Goal: Transaction & Acquisition: Obtain resource

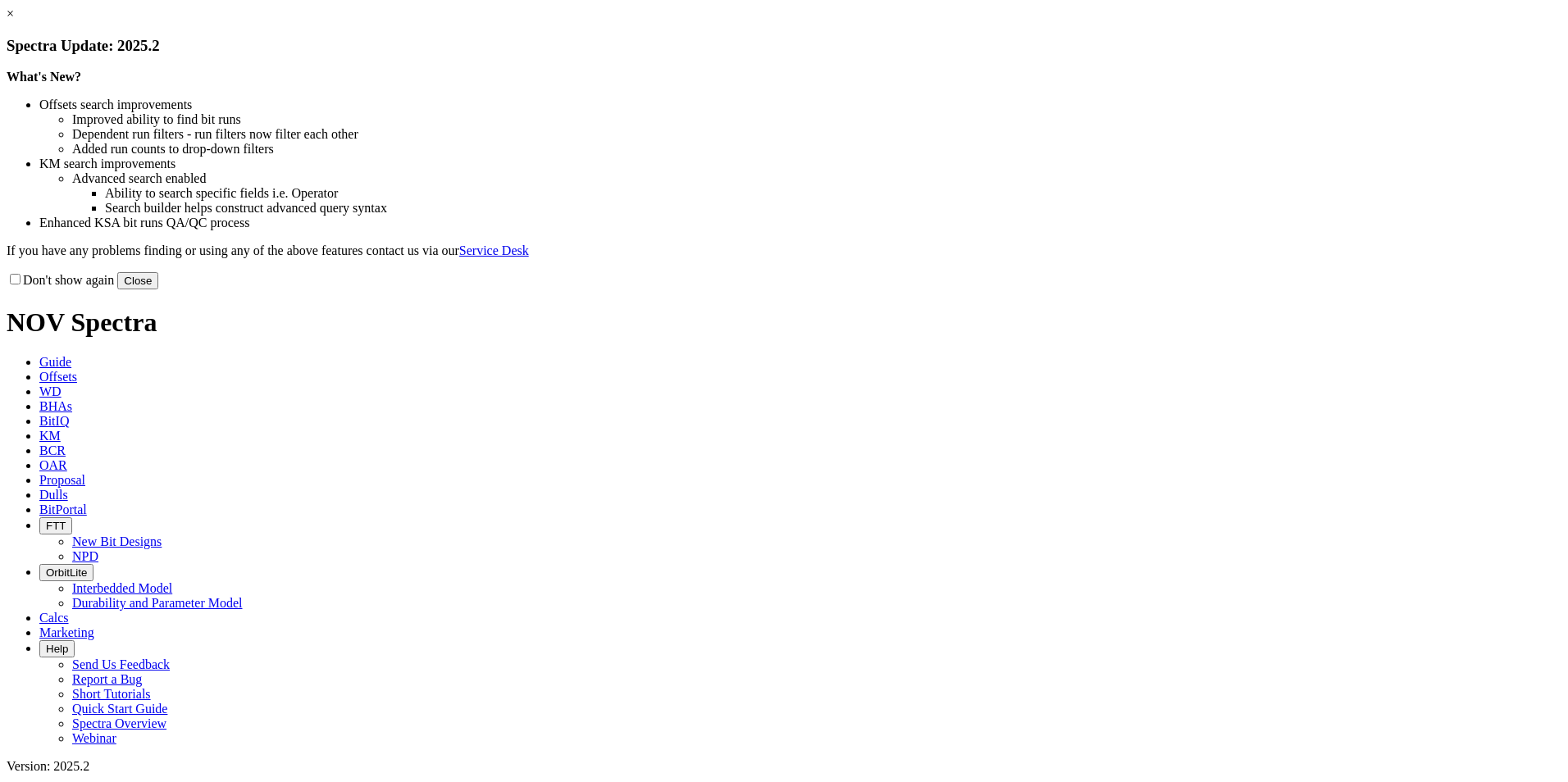
drag, startPoint x: 1125, startPoint y: 440, endPoint x: 1062, endPoint y: 436, distance: 63.1
click at [159, 289] on button "Close" at bounding box center [137, 281] width 41 height 17
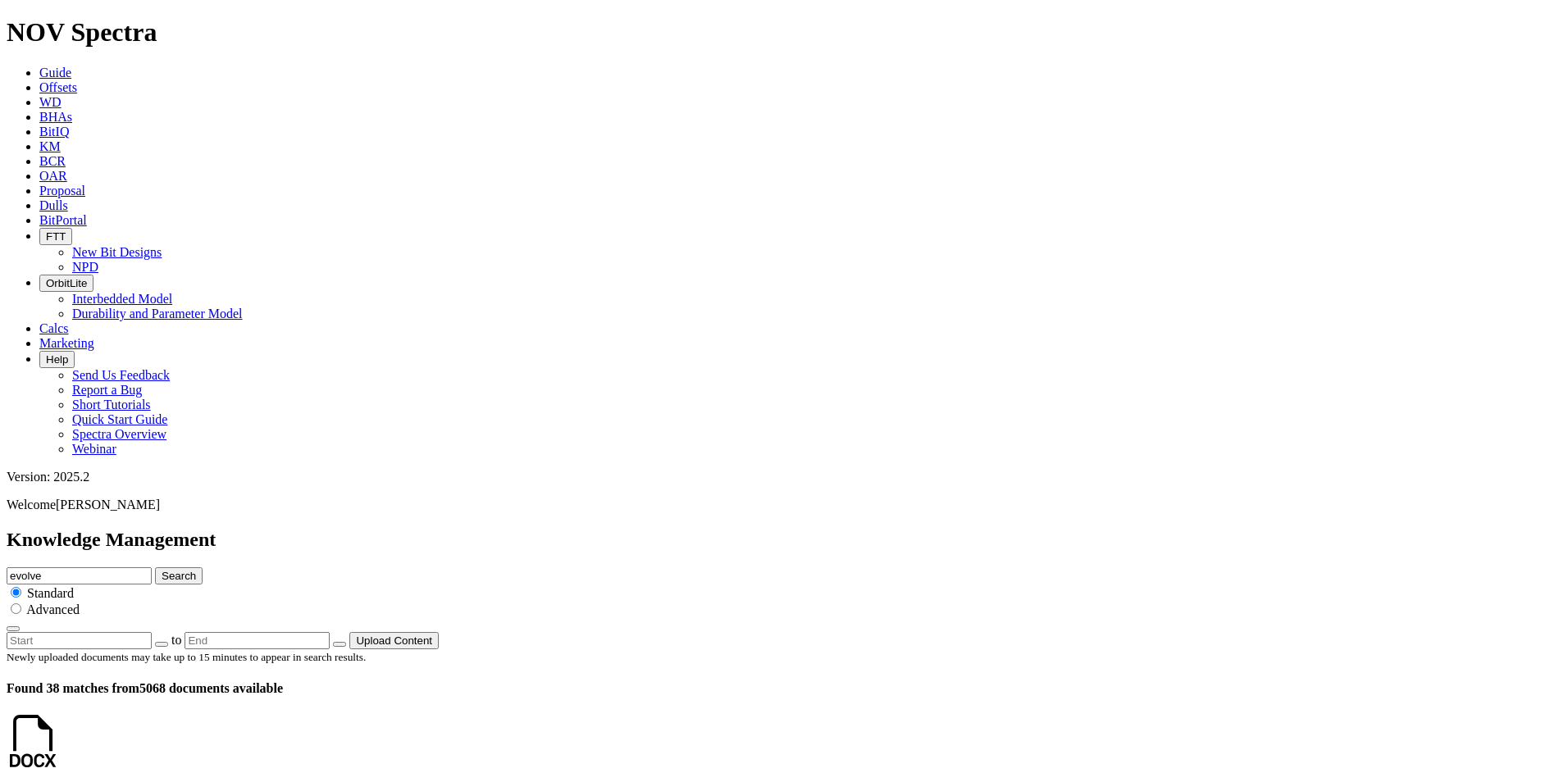
click at [59, 749] on icon at bounding box center [59, 756] width 0 height 14
click at [71, 66] on span "Guide" at bounding box center [55, 73] width 32 height 14
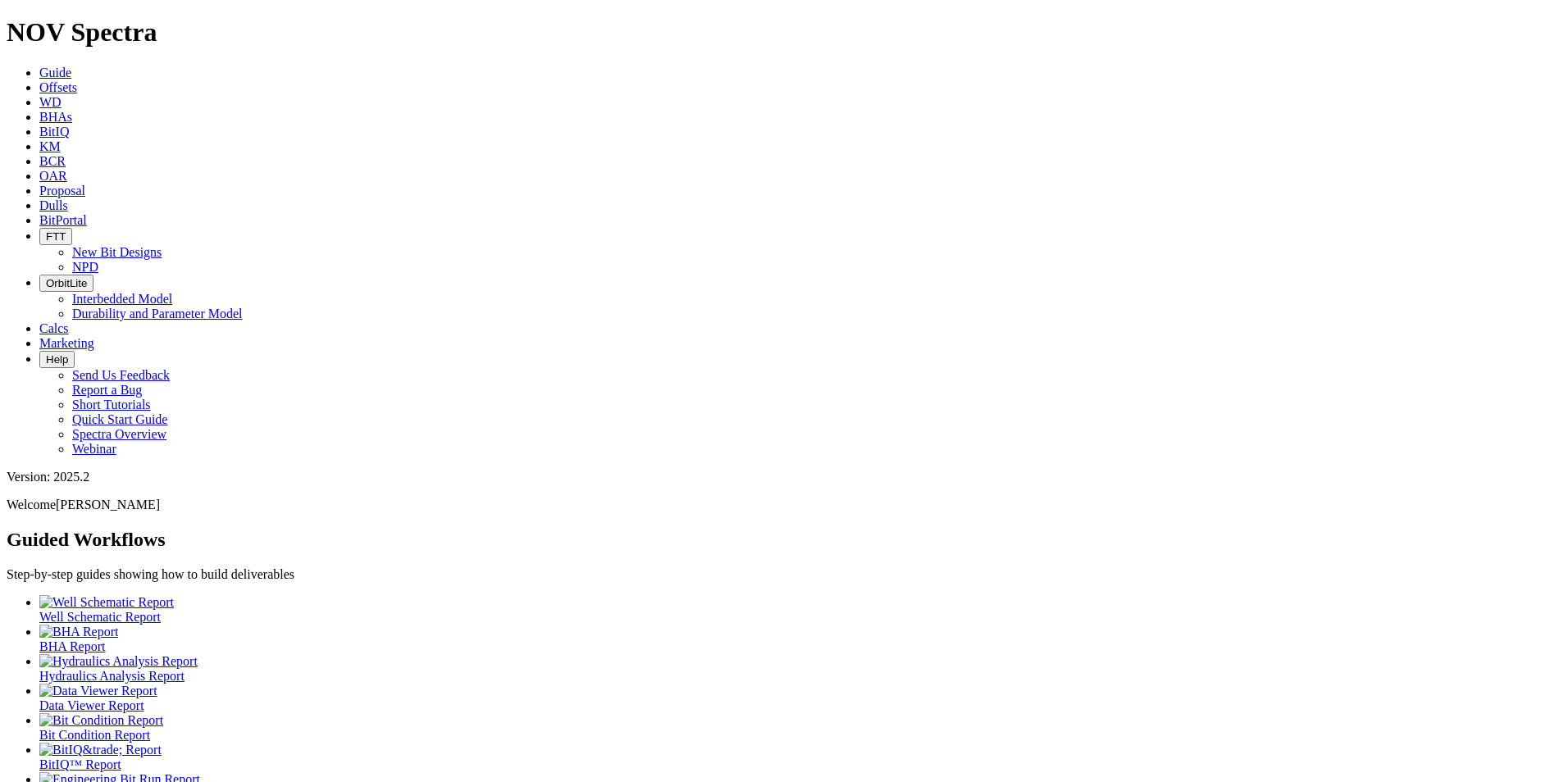
click at [717, 714] on div at bounding box center [800, 721] width 1522 height 15
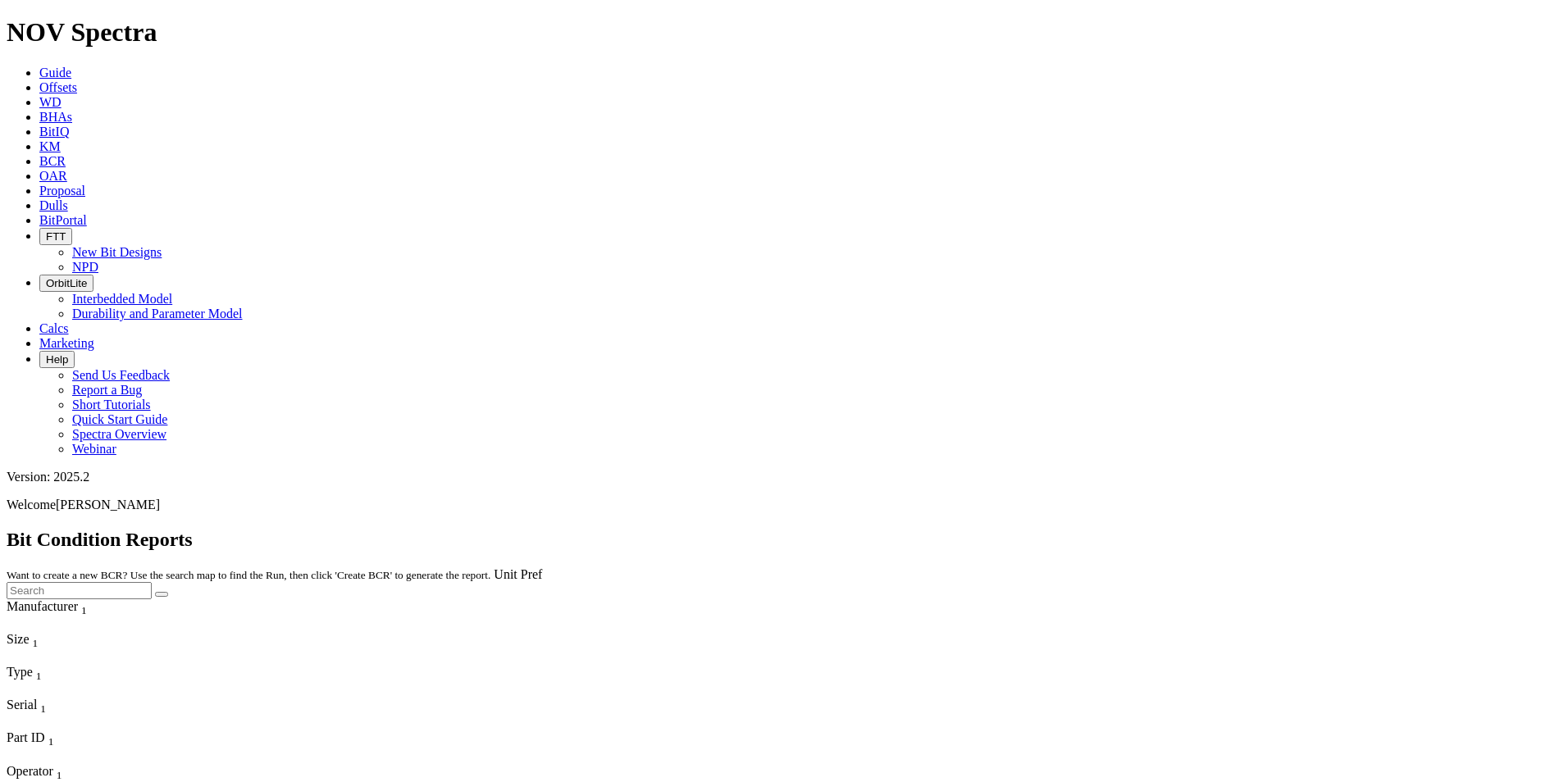
click at [152, 582] on input "text" at bounding box center [80, 591] width 146 height 17
type input "[GEOGRAPHIC_DATA]"
click at [155, 592] on button "submit" at bounding box center [161, 595] width 13 height 5
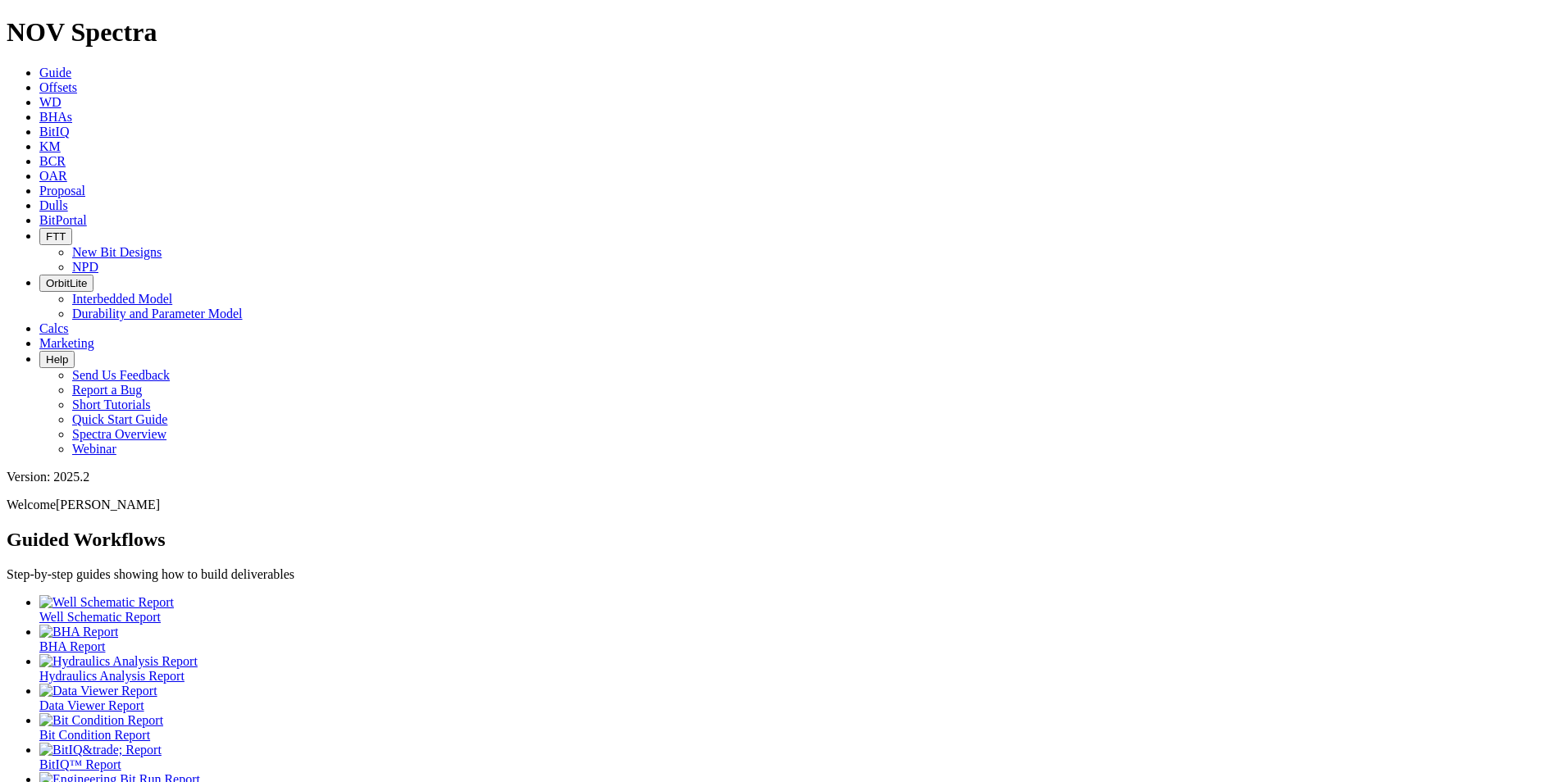
click at [68, 169] on span "OAR" at bounding box center [53, 176] width 28 height 14
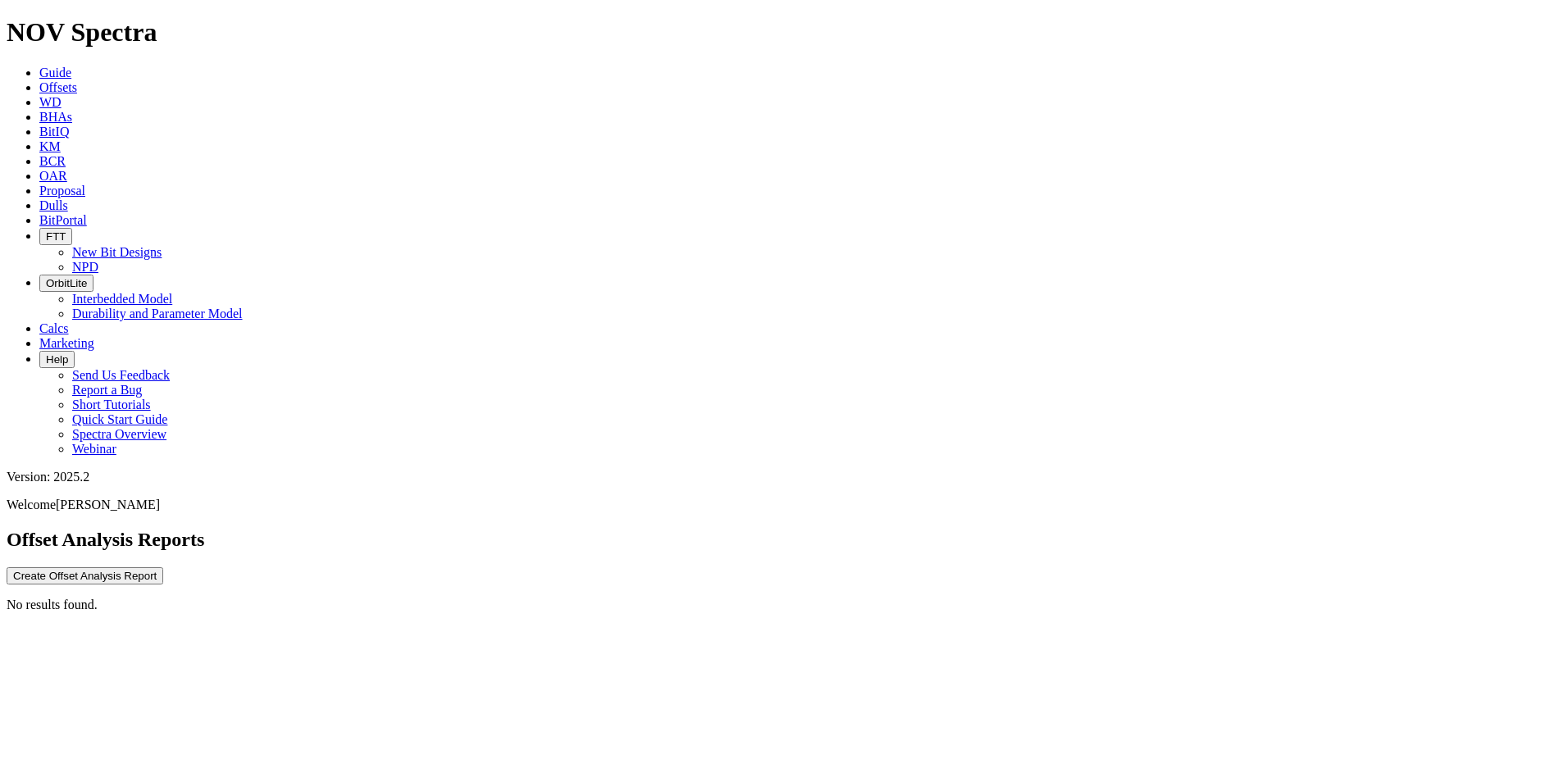
click at [163, 567] on button "Create Offset Analysis Report" at bounding box center [85, 576] width 157 height 17
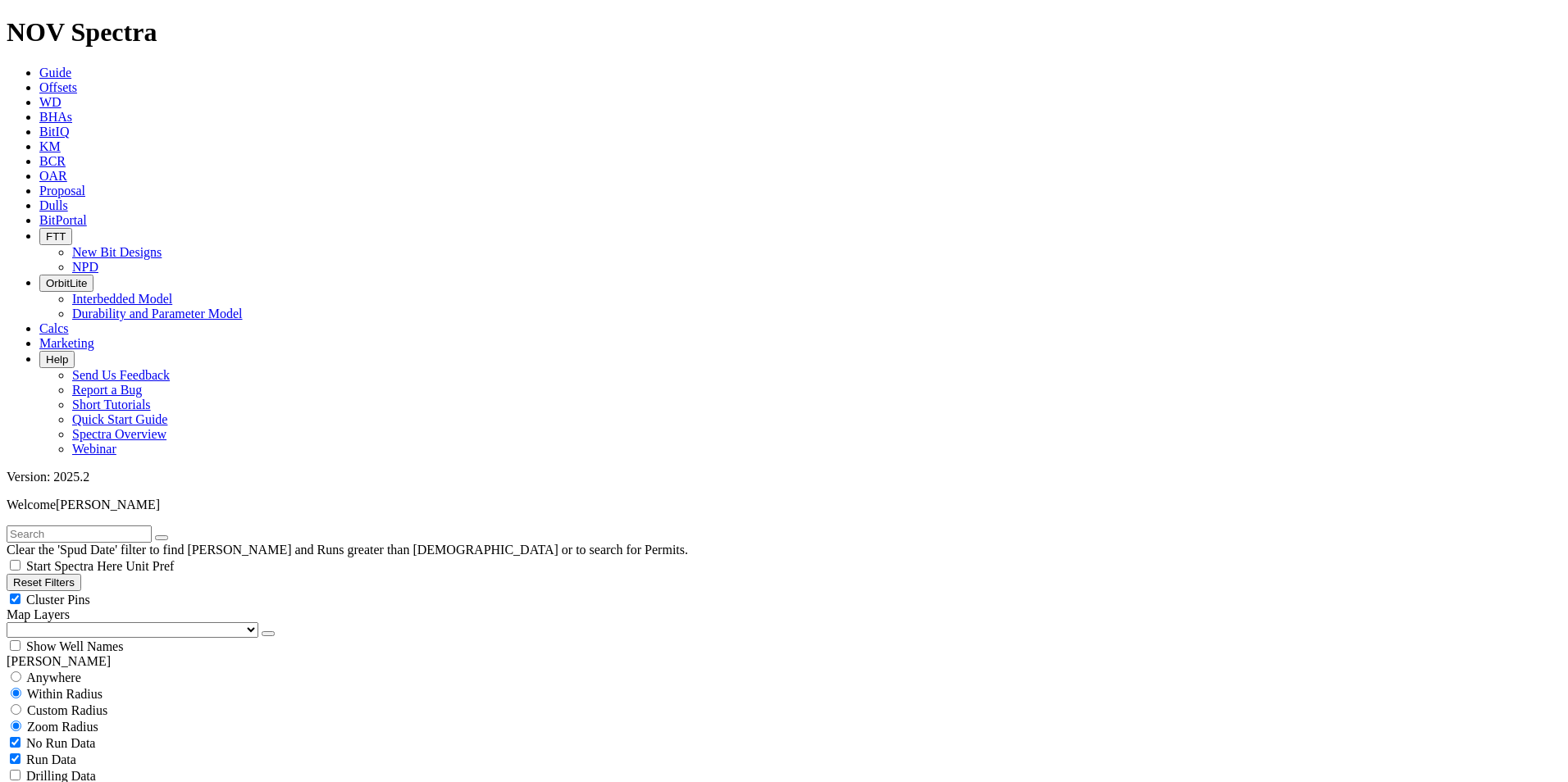
scroll to position [97, 0]
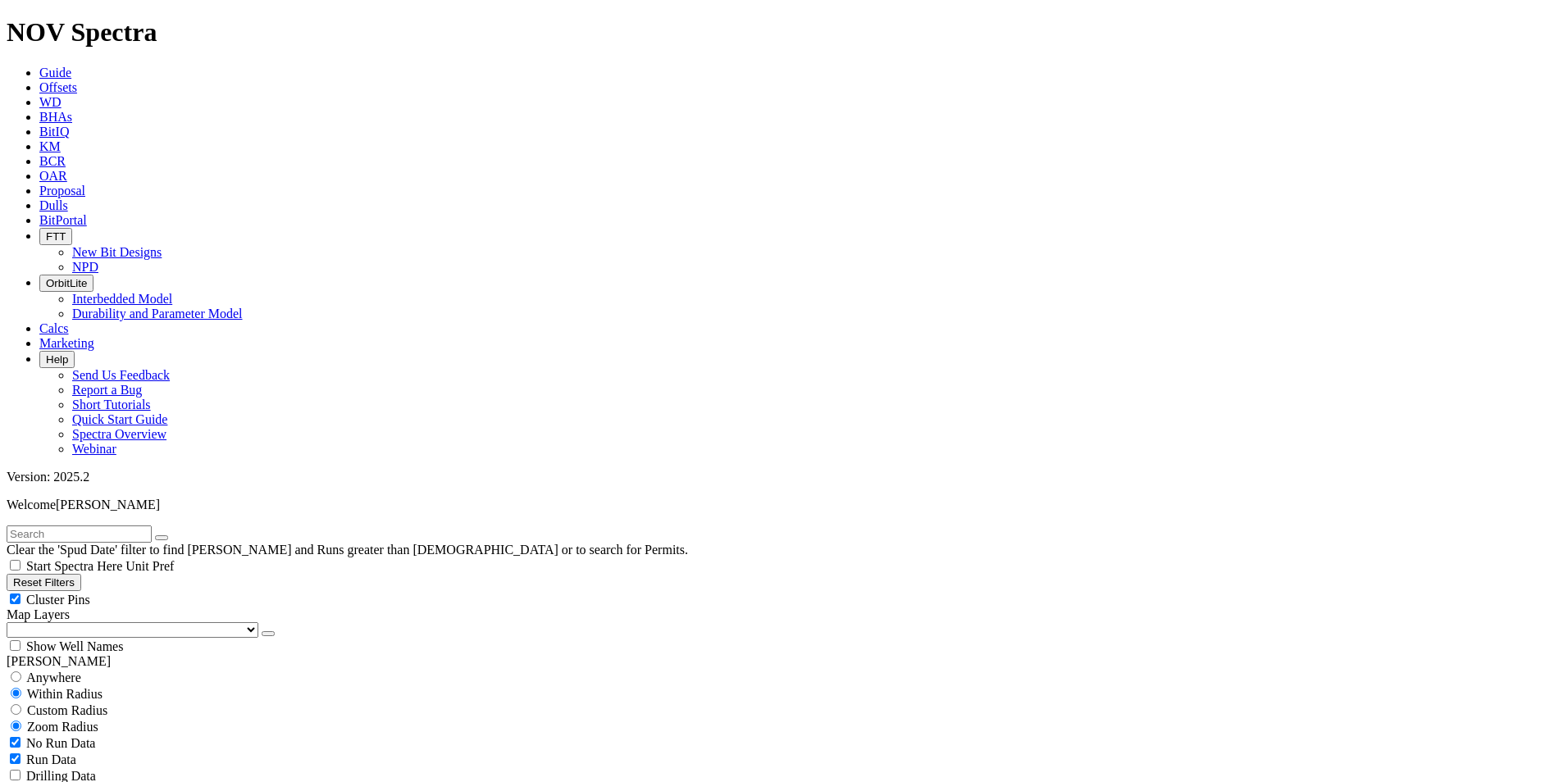
click at [46, 353] on icon "button" at bounding box center [46, 359] width 0 height 12
click at [151, 397] on link "Short Tutorials" at bounding box center [111, 404] width 79 height 14
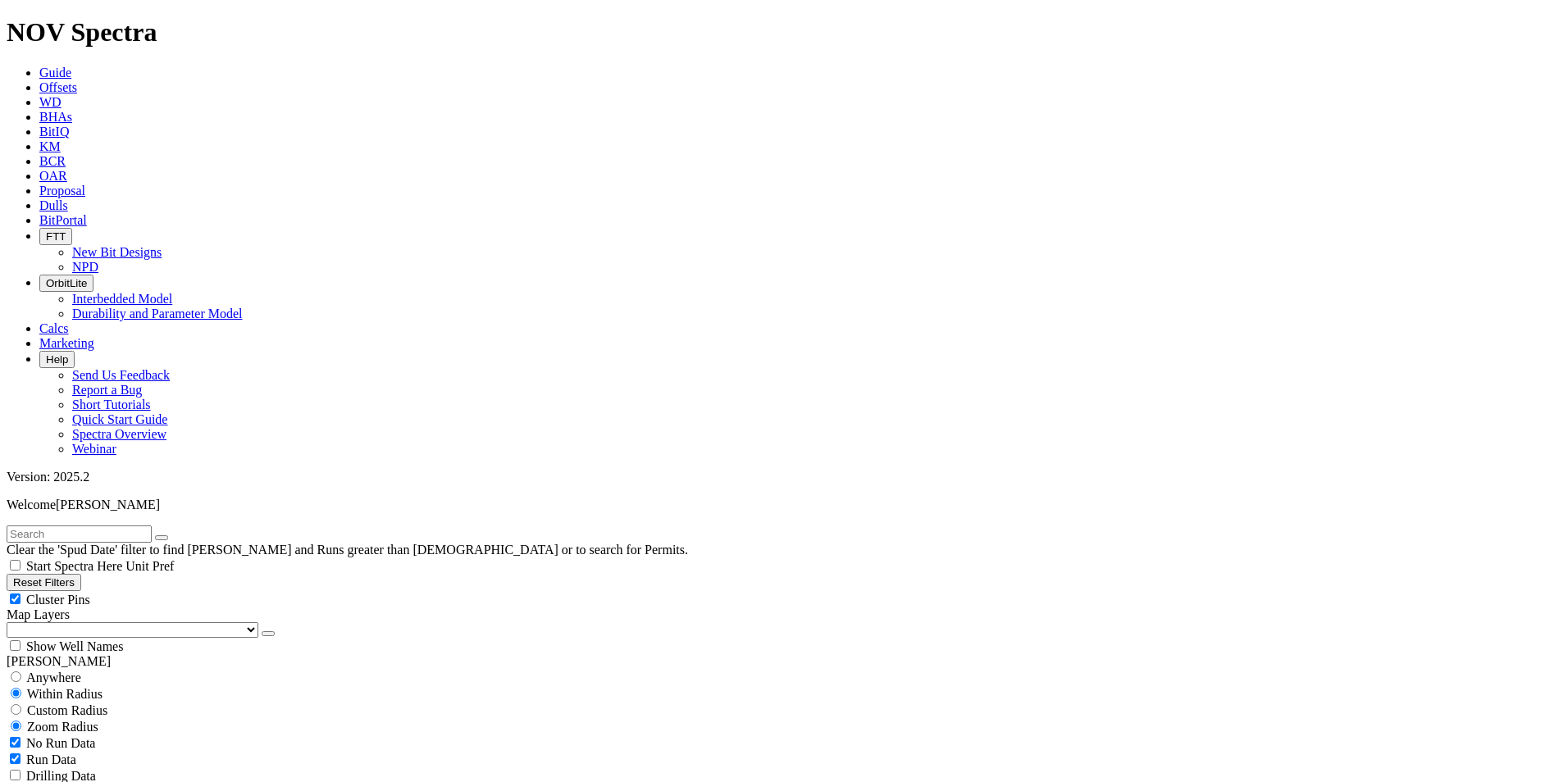
click at [68, 353] on span "Help" at bounding box center [57, 359] width 23 height 12
click at [21, 560] on input "Start Spectra Here" at bounding box center [15, 565] width 10 height 10
click at [122, 559] on span "Start Spectra Here" at bounding box center [74, 566] width 96 height 14
click at [21, 560] on input "Start Spectra Here" at bounding box center [15, 565] width 10 height 10
click at [122, 559] on span "Start Spectra Here" at bounding box center [74, 566] width 96 height 14
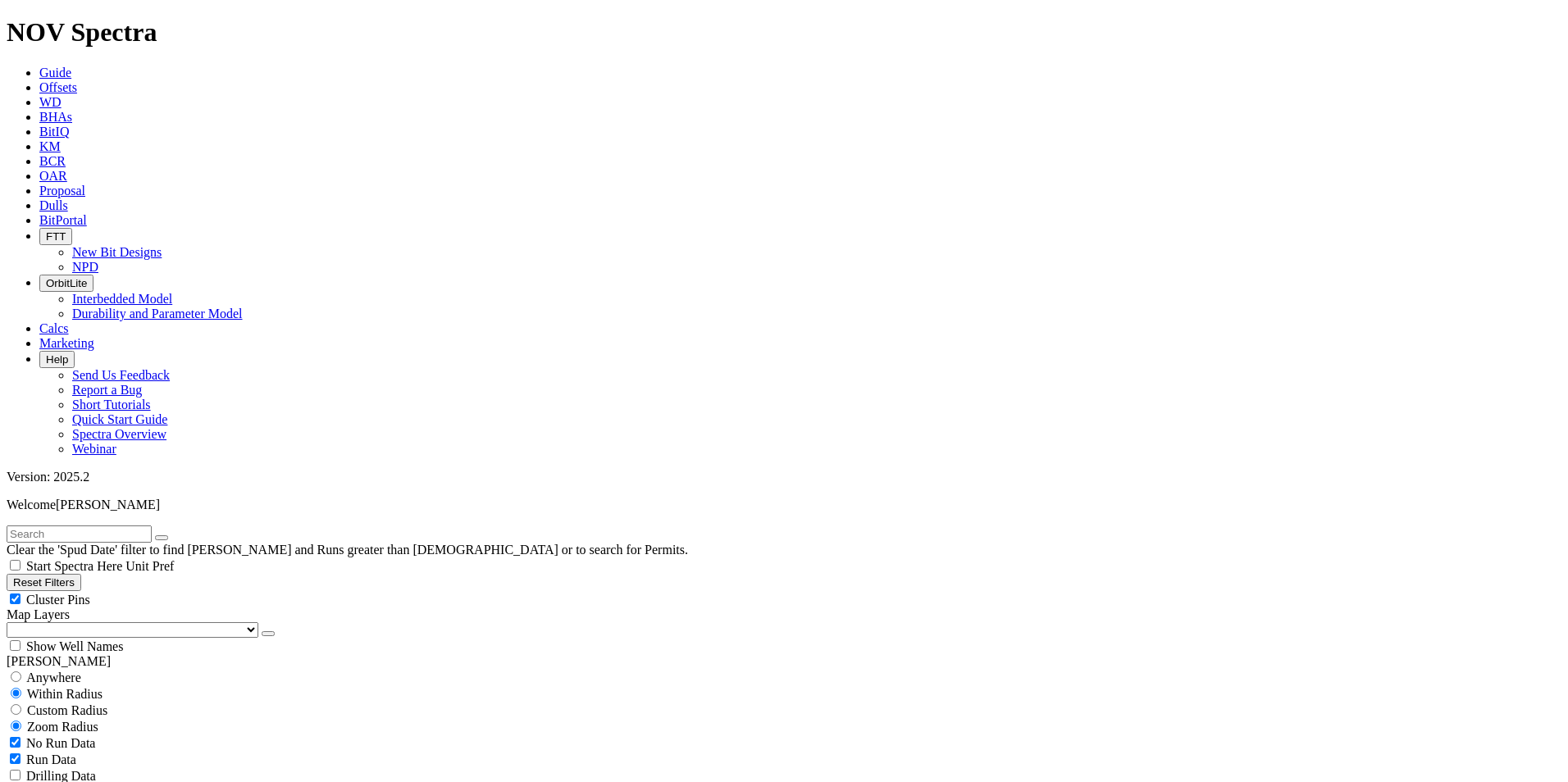
click at [21, 560] on input "Start Spectra Here" at bounding box center [15, 565] width 10 height 10
click at [122, 559] on span "Start Spectra Here" at bounding box center [74, 566] width 96 height 14
click at [21, 560] on input "Start Spectra Here" at bounding box center [15, 565] width 10 height 10
checkbox input "false"
click at [68, 353] on span "Help" at bounding box center [57, 359] width 23 height 12
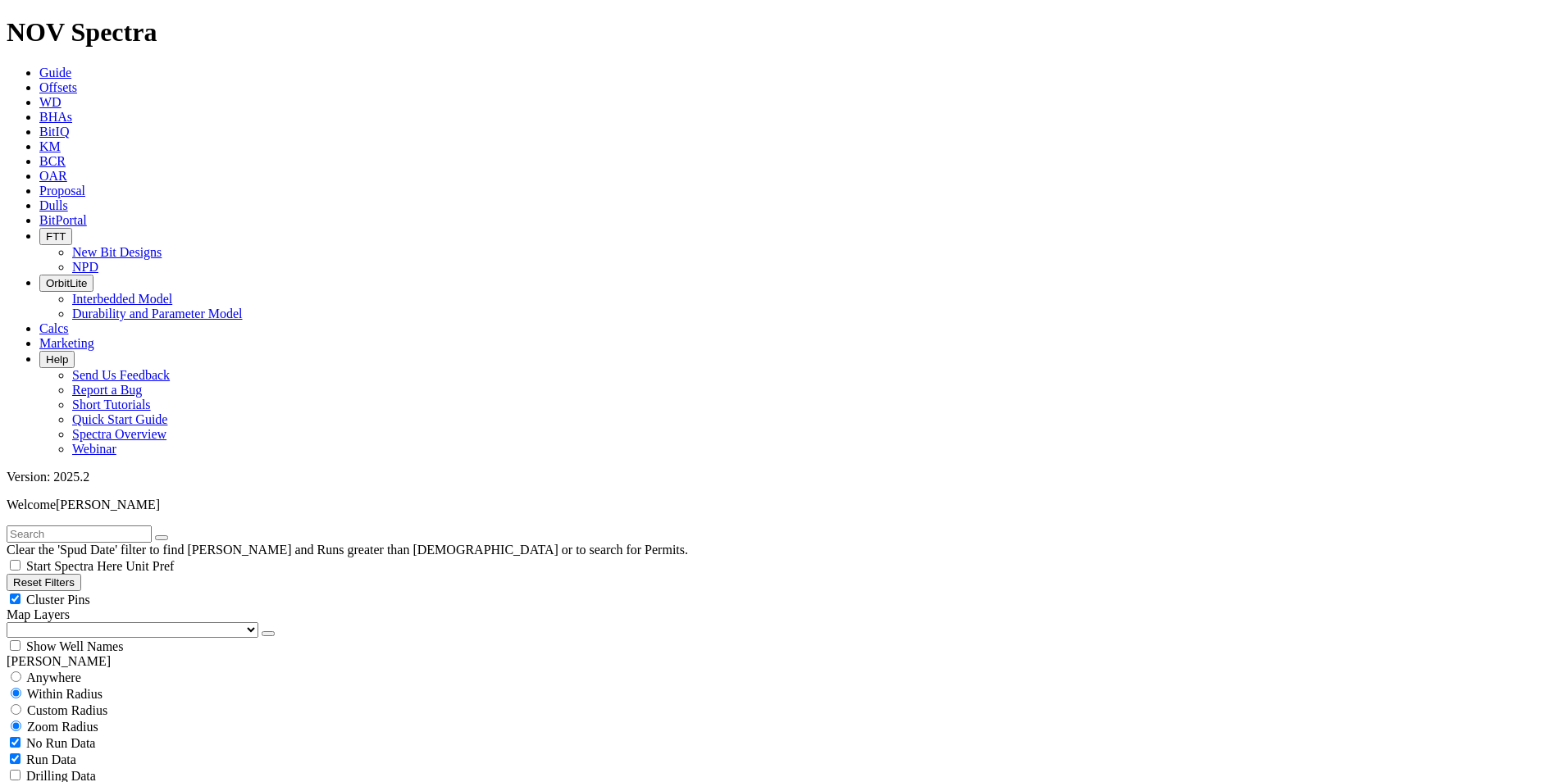
click at [166, 427] on link "Spectra Overview" at bounding box center [119, 434] width 94 height 14
